Goal: Complete application form

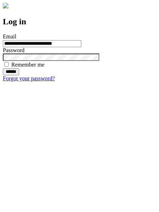
type input "**********"
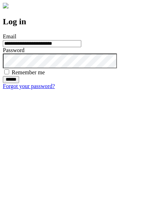
click at [19, 83] on input "******" at bounding box center [11, 79] width 16 height 7
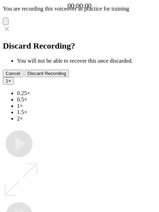
type input "**********"
